Goal: Navigation & Orientation: Find specific page/section

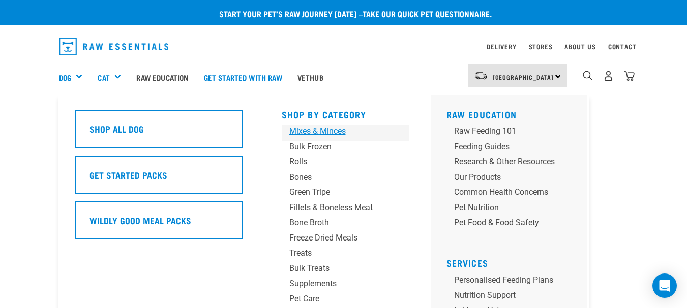
click at [307, 133] on div "Mixes & Minces" at bounding box center [336, 132] width 95 height 12
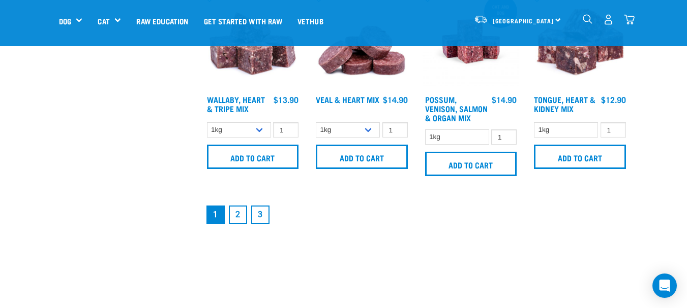
scroll to position [1474, 0]
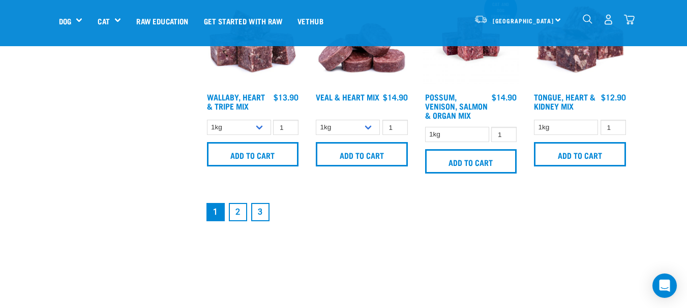
click at [238, 212] on link "2" at bounding box center [238, 212] width 18 height 18
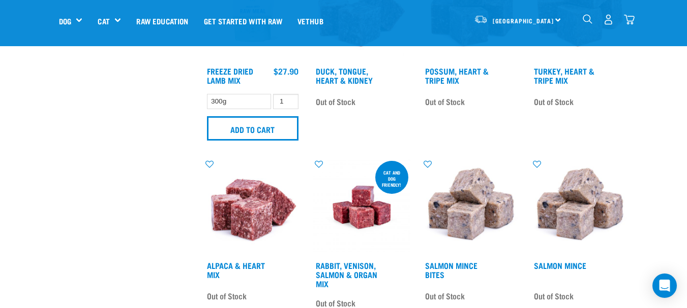
scroll to position [1372, 0]
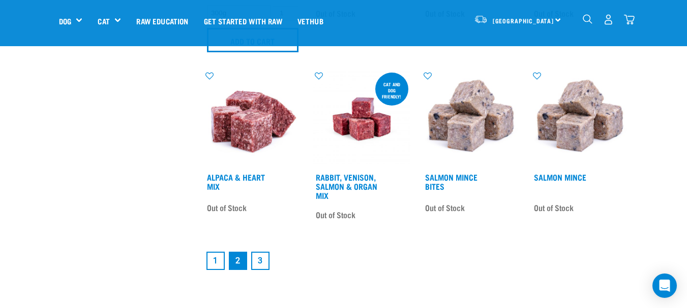
click at [213, 264] on link "1" at bounding box center [215, 261] width 18 height 18
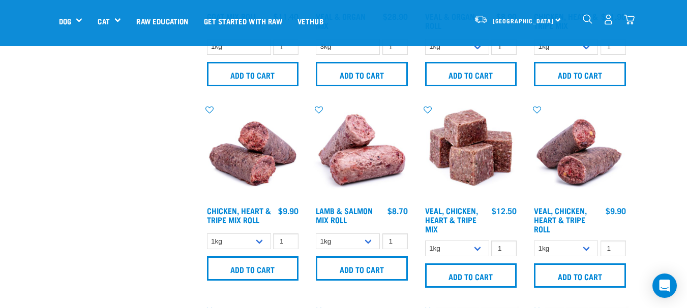
scroll to position [762, 0]
